Goal: Navigation & Orientation: Go to known website

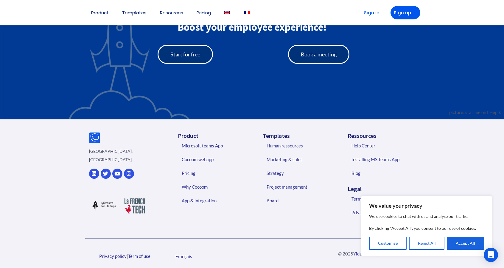
scroll to position [1311, 0]
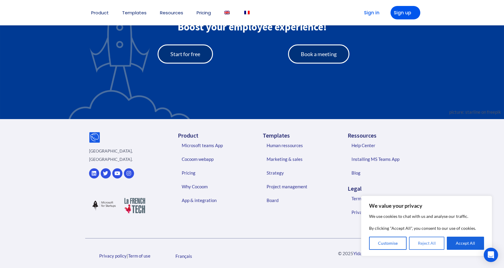
click at [427, 243] on button "Reject All" at bounding box center [427, 242] width 36 height 13
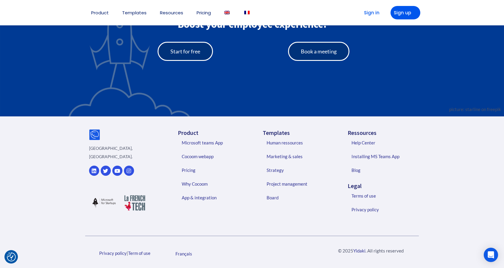
scroll to position [1400, 0]
